Goal: Task Accomplishment & Management: Manage account settings

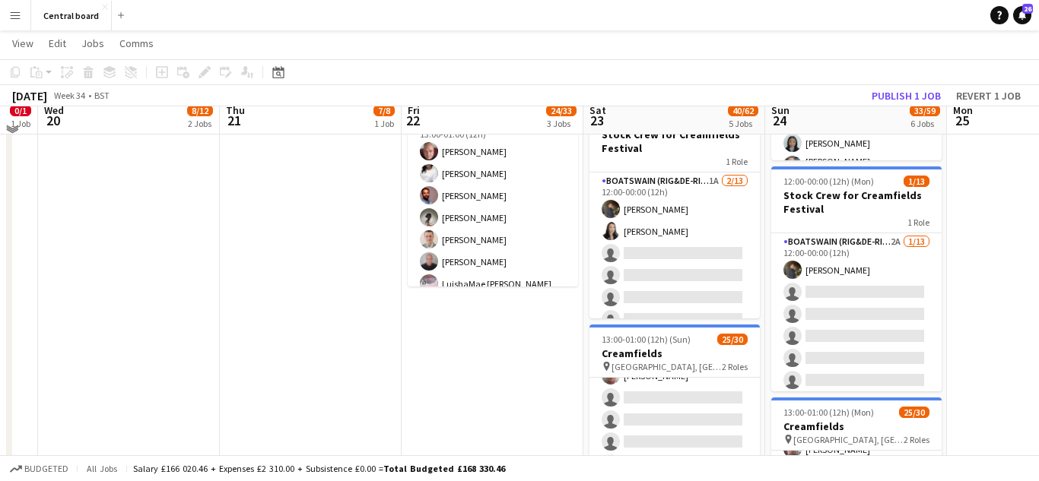
scroll to position [747, 0]
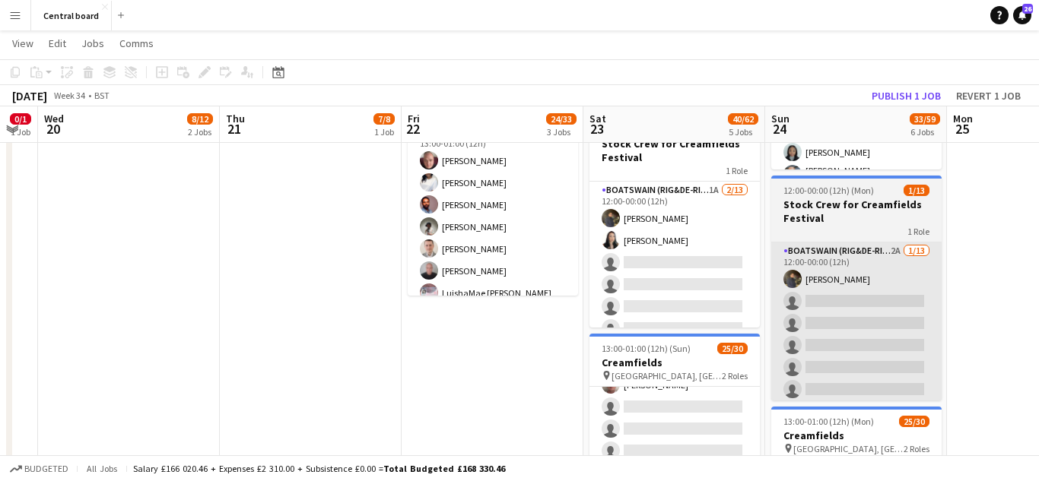
click at [847, 291] on app-card-role "Boatswain (rig&de-rig) 2A [DATE] 12:00-00:00 (12h) [PERSON_NAME] single-neutral…" at bounding box center [856, 401] width 170 height 316
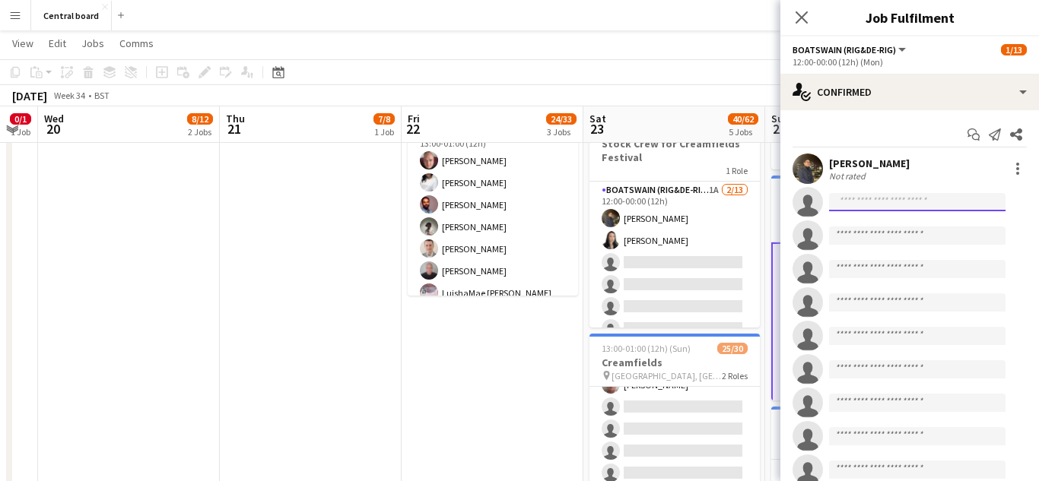
click at [905, 202] on input at bounding box center [917, 202] width 176 height 18
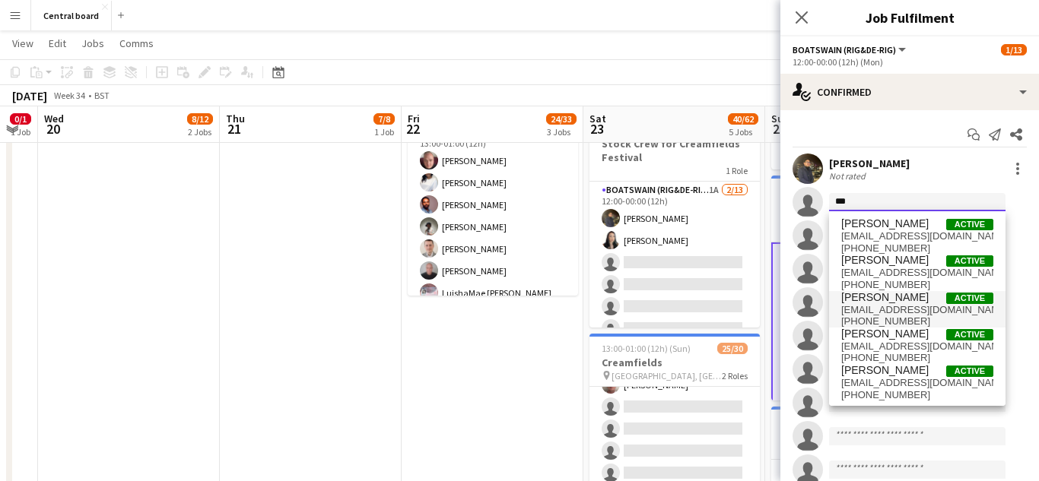
type input "***"
click at [913, 316] on span "[PHONE_NUMBER]" at bounding box center [917, 322] width 152 height 12
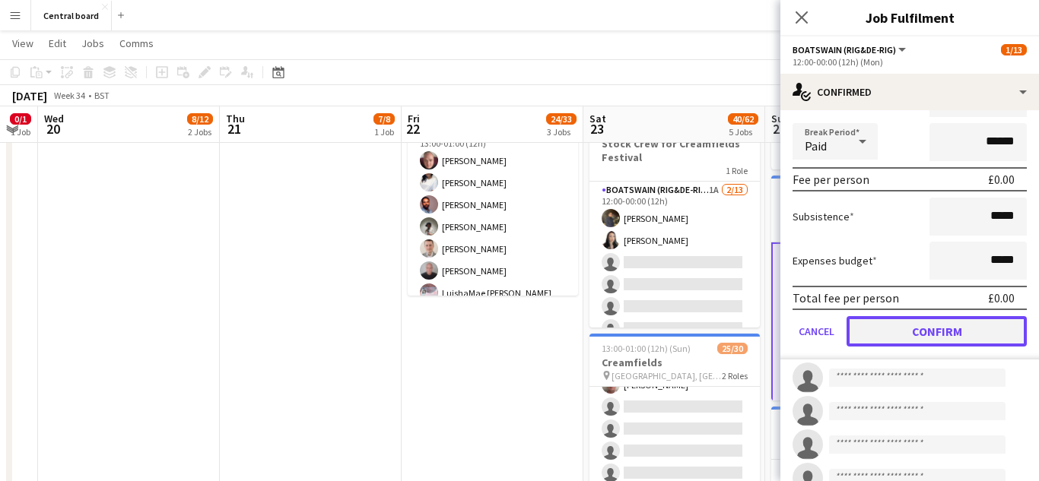
click at [918, 335] on button "Confirm" at bounding box center [936, 331] width 180 height 30
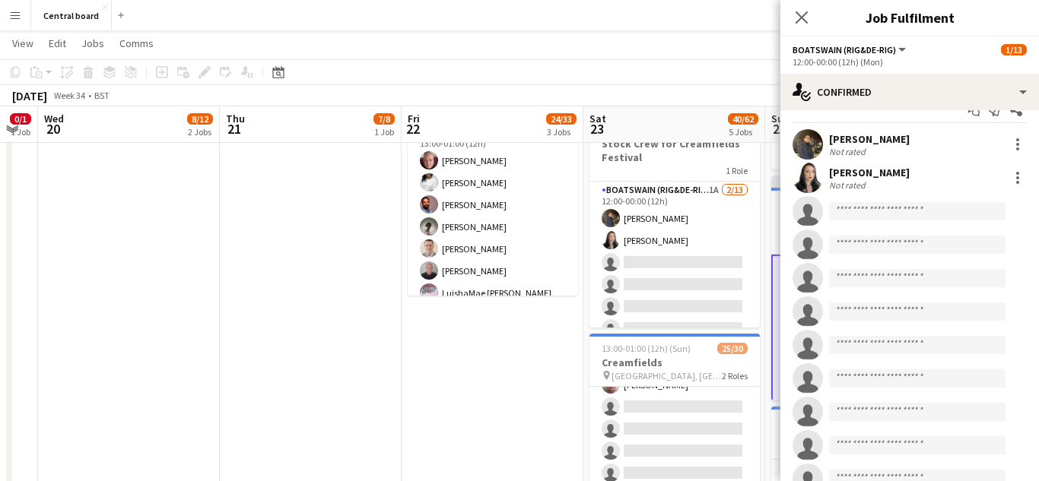
scroll to position [0, 0]
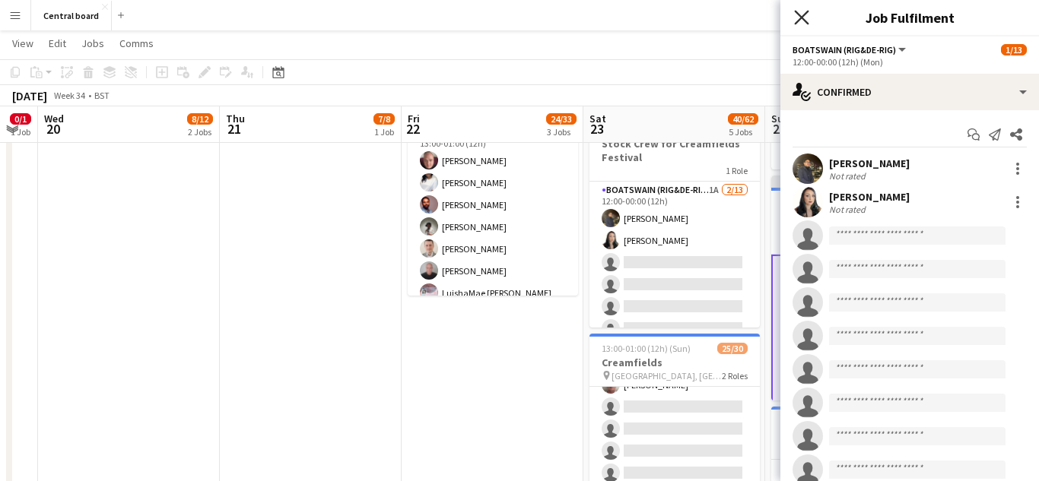
click at [803, 17] on icon at bounding box center [801, 17] width 14 height 14
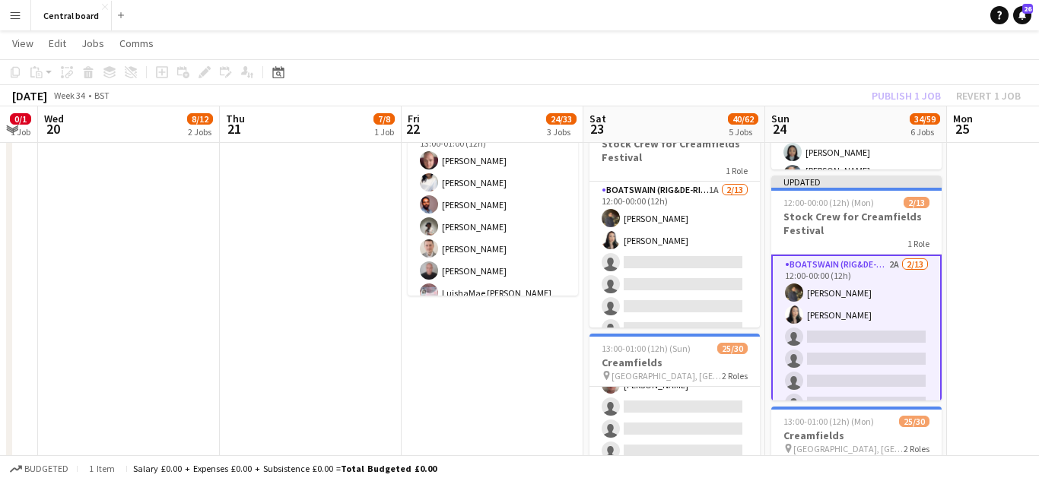
click at [1001, 316] on app-date-cell "08:00-17:00 (9h) 0/1 Creamfields Break 1 Role Captain (D&H A) 8A 0/1 08:00-17:0…" at bounding box center [1038, 306] width 182 height 1207
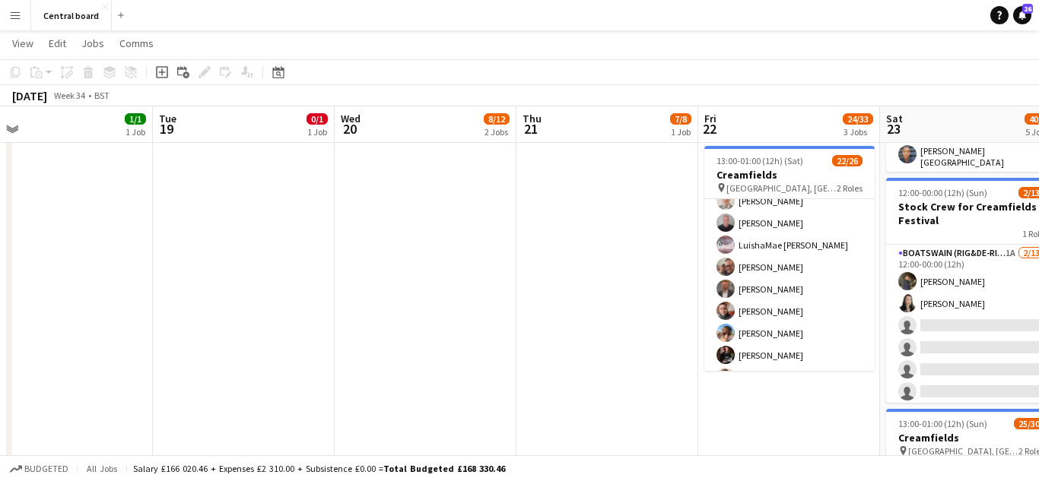
scroll to position [122, 0]
